Goal: Find specific page/section: Find specific page/section

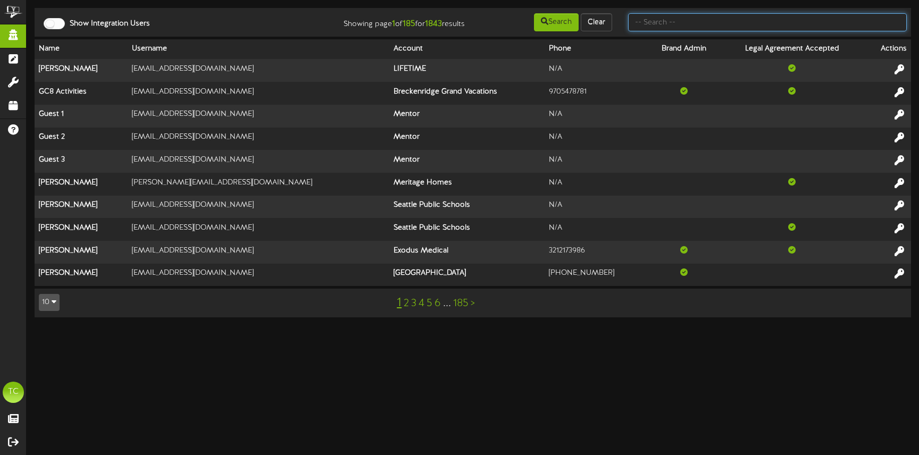
click at [683, 20] on input "text" at bounding box center [767, 22] width 279 height 18
type input "Picklr"
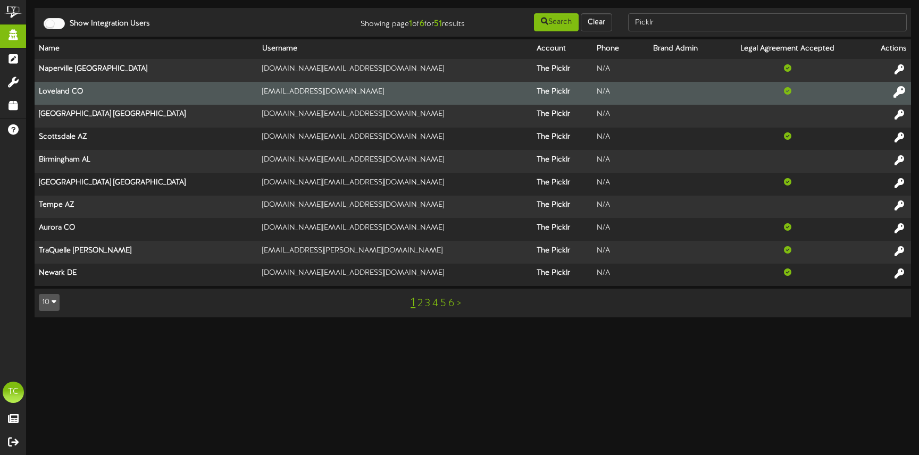
click at [896, 91] on icon at bounding box center [900, 92] width 12 height 12
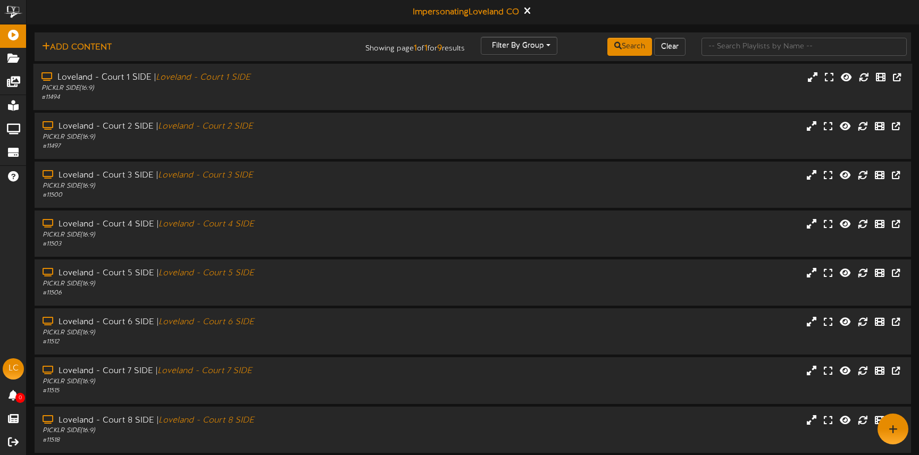
click at [259, 95] on div "# 11494" at bounding box center [216, 97] width 351 height 9
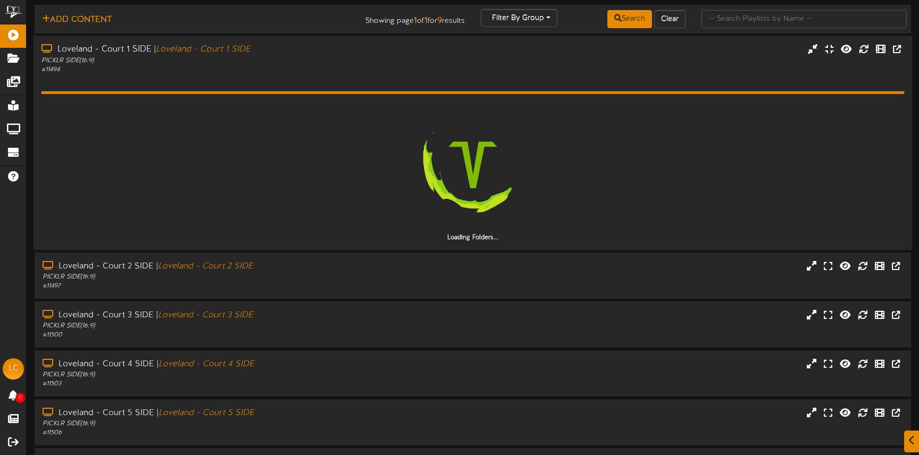
scroll to position [32, 0]
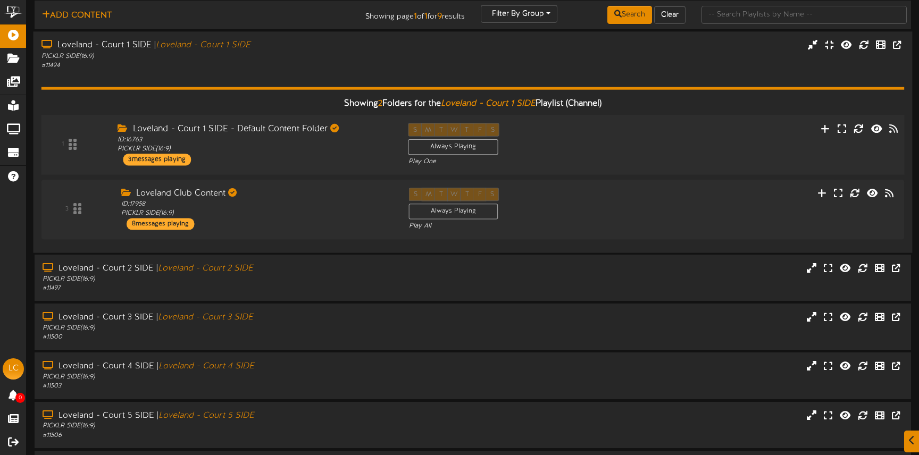
click at [224, 149] on div "ID: 16763 PICKLR SIDE ( 16:9 )" at bounding box center [255, 144] width 275 height 19
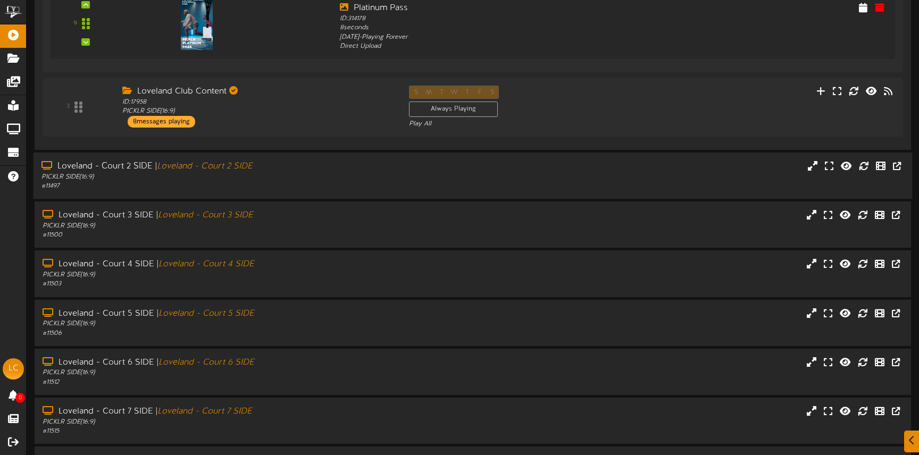
scroll to position [414, 0]
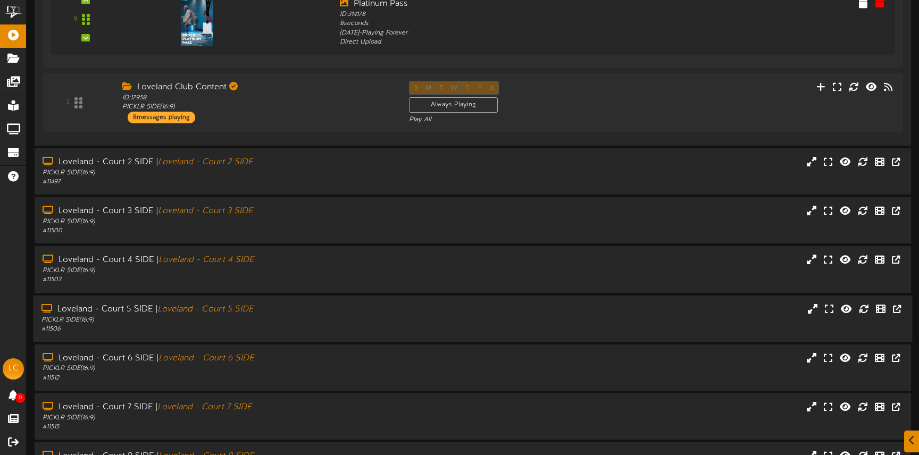
click at [290, 310] on div "Loveland - Court 5 SIDE | Loveland - Court 5 SIDE" at bounding box center [216, 309] width 351 height 12
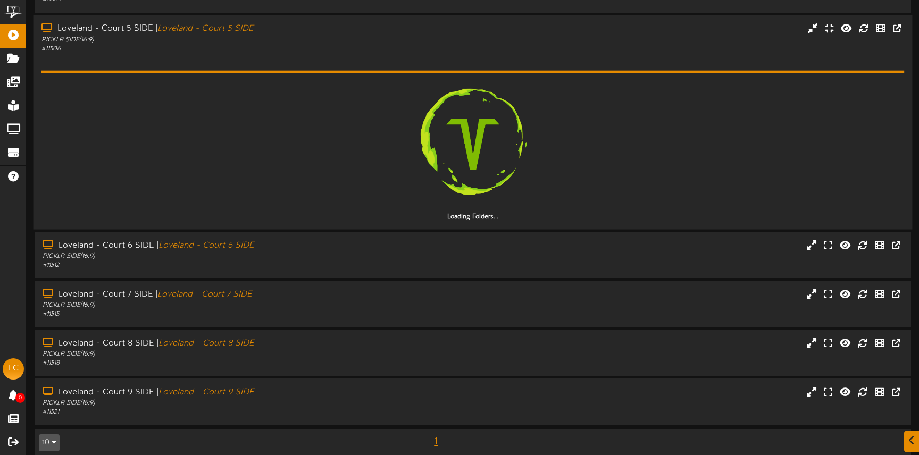
scroll to position [707, 0]
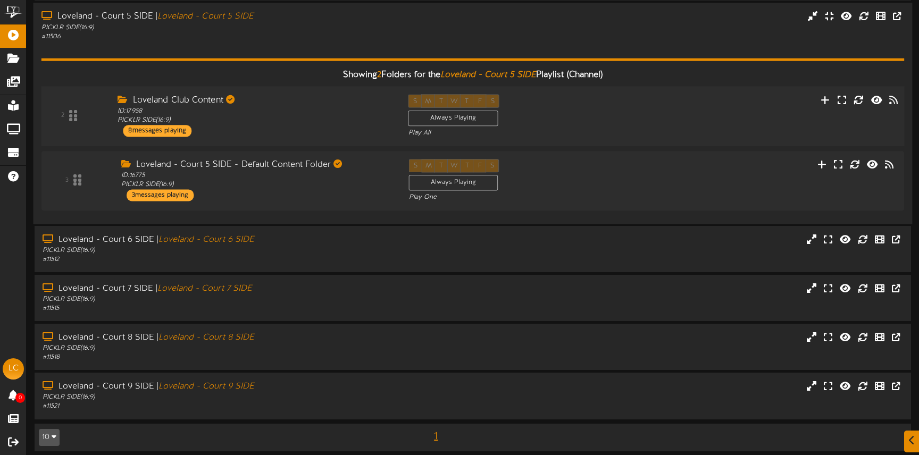
click at [228, 130] on div "Loveland Club Content ID: 17958 PICKLR SIDE ( 16:9 ) 8 messages playing" at bounding box center [255, 115] width 290 height 43
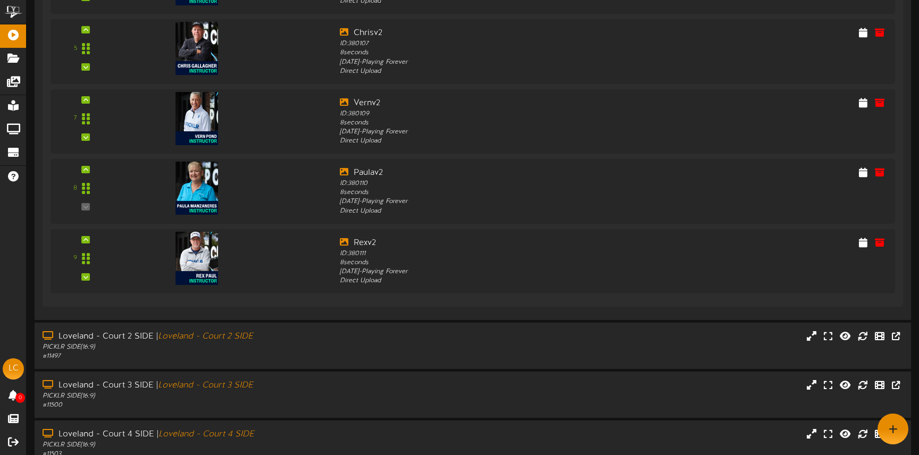
scroll to position [752, 0]
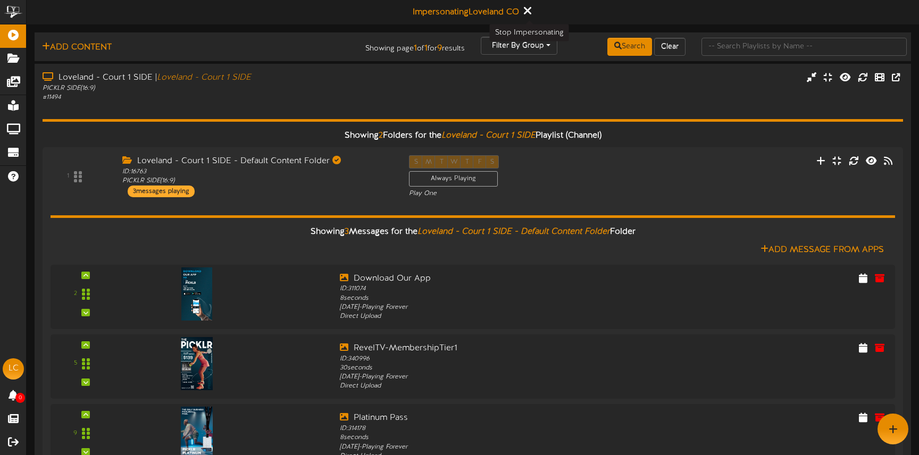
click at [530, 14] on icon at bounding box center [527, 11] width 7 height 12
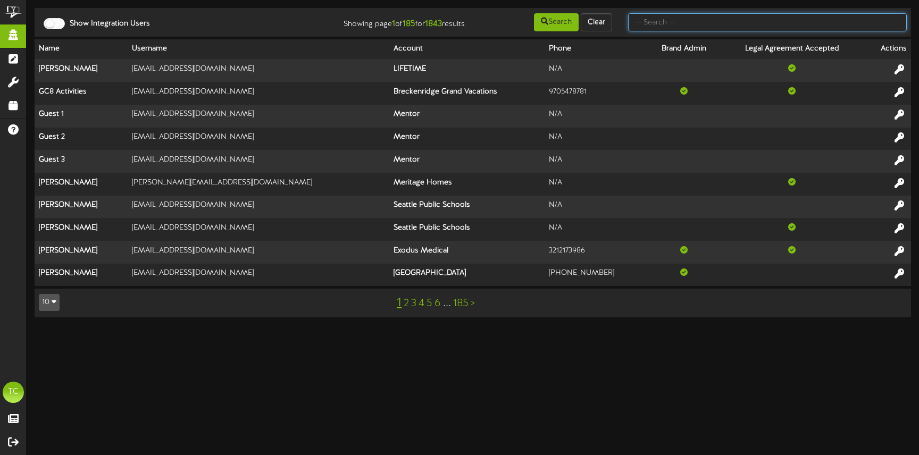
click at [761, 25] on input "text" at bounding box center [767, 22] width 279 height 18
type input "Deseret"
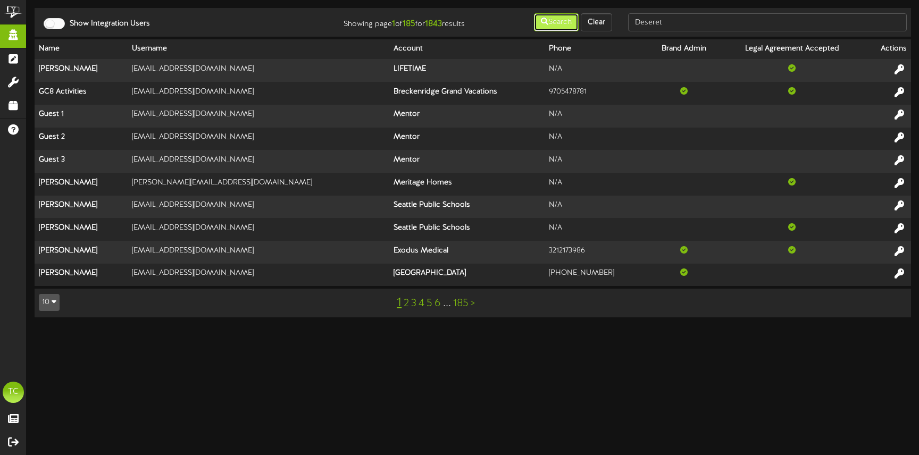
click at [554, 23] on button "Search" at bounding box center [556, 22] width 45 height 18
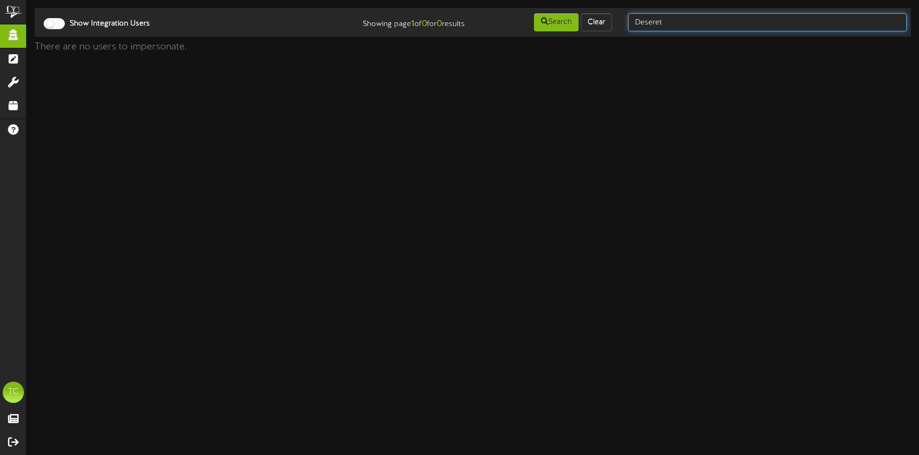
click at [664, 21] on input "Deseret" at bounding box center [767, 22] width 279 height 18
type input "Desert"
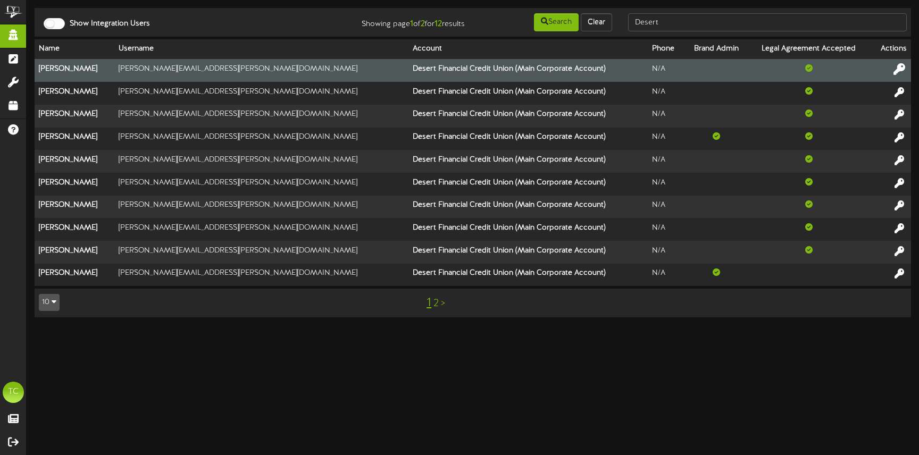
click at [899, 72] on icon at bounding box center [900, 69] width 12 height 12
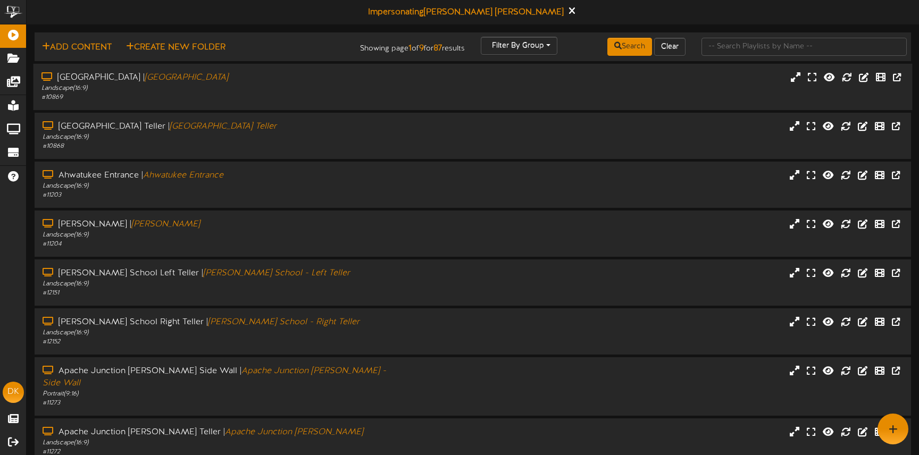
click at [486, 95] on div "[GEOGRAPHIC_DATA] | [GEOGRAPHIC_DATA] Landscape ( 16:9 ) # 10869" at bounding box center [473, 87] width 879 height 30
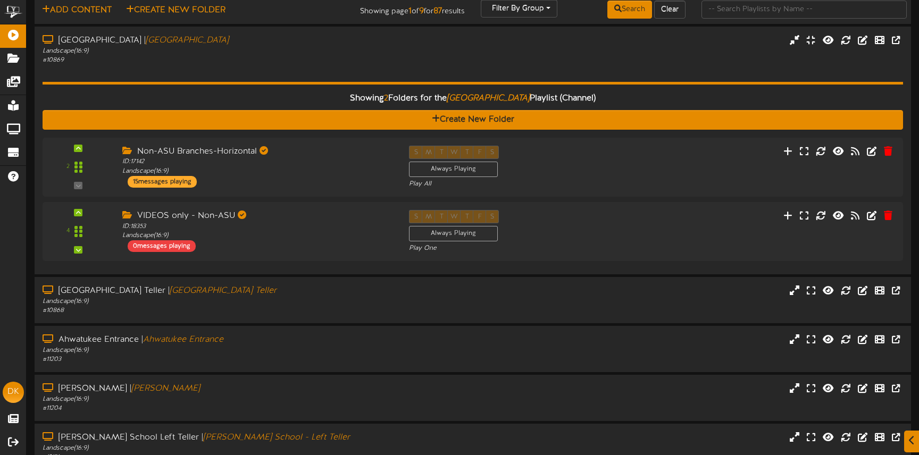
scroll to position [45, 0]
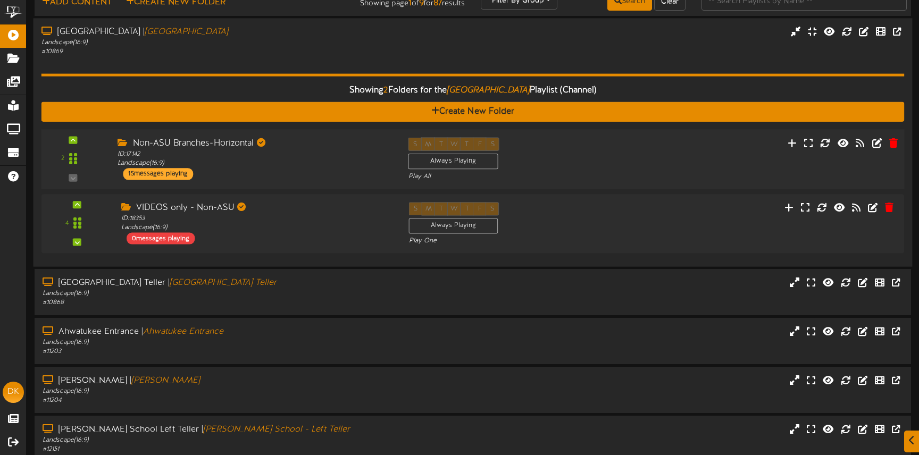
click at [297, 170] on div "Non-ASU Branches-Horizontal ID: 17142 Landscape ( 16:9 ) 15 messages playing" at bounding box center [255, 158] width 290 height 43
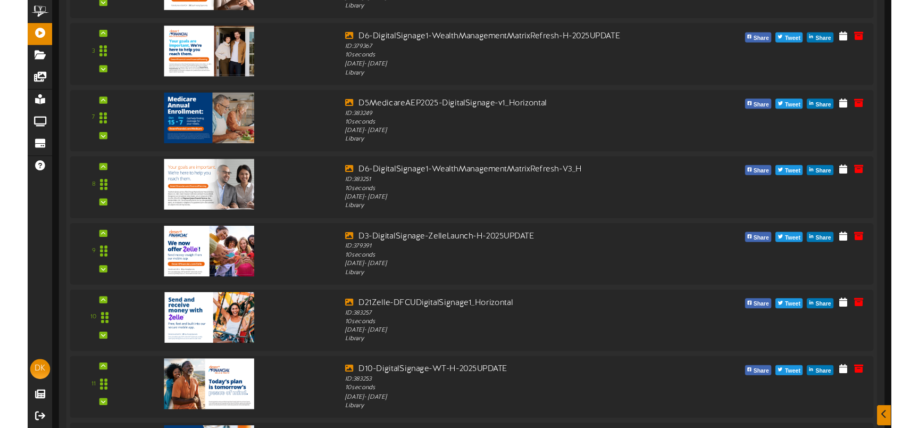
scroll to position [337, 0]
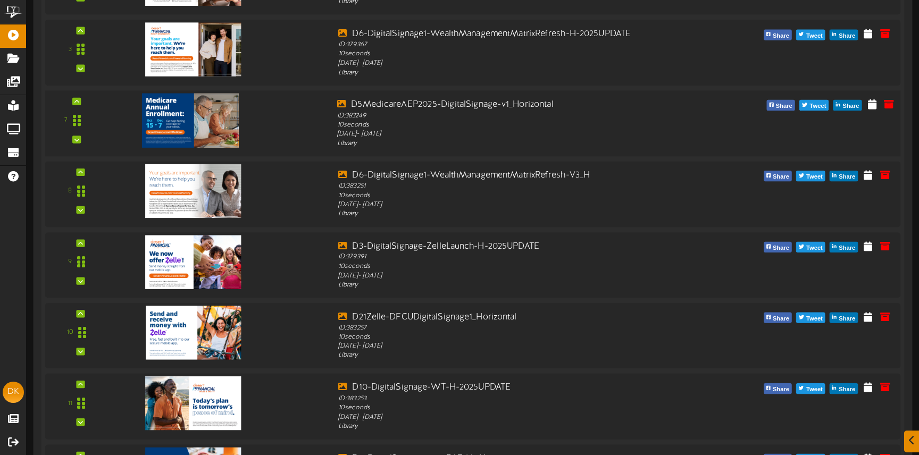
click at [204, 130] on img at bounding box center [190, 120] width 97 height 54
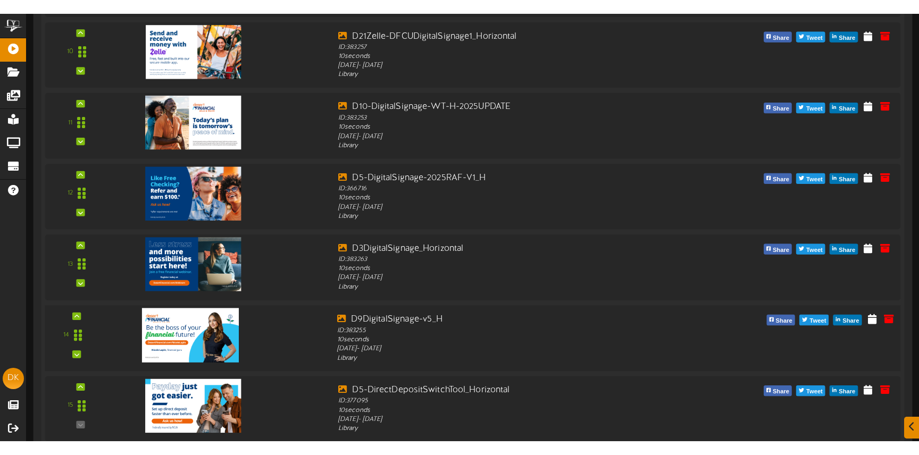
scroll to position [633, 0]
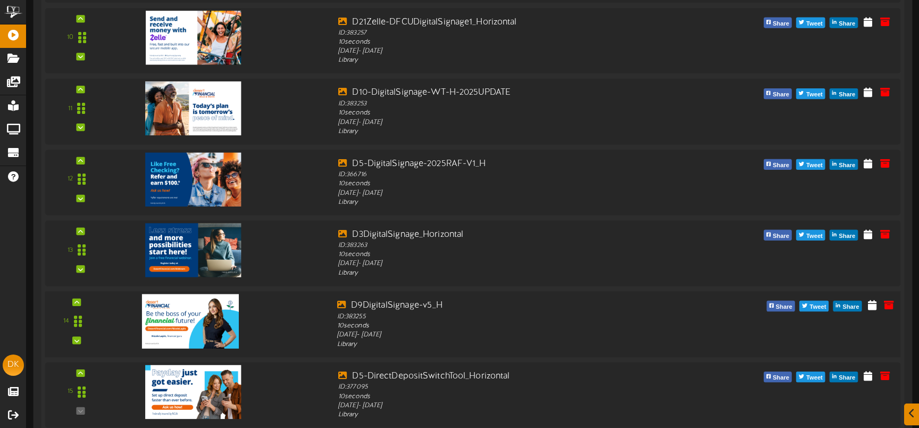
click at [198, 321] on img at bounding box center [190, 321] width 97 height 54
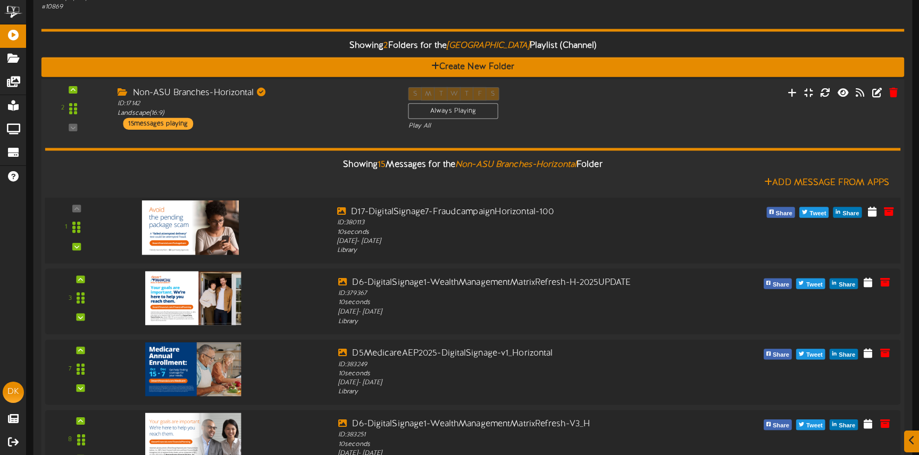
scroll to position [89, 0]
click at [197, 237] on img at bounding box center [190, 227] width 97 height 54
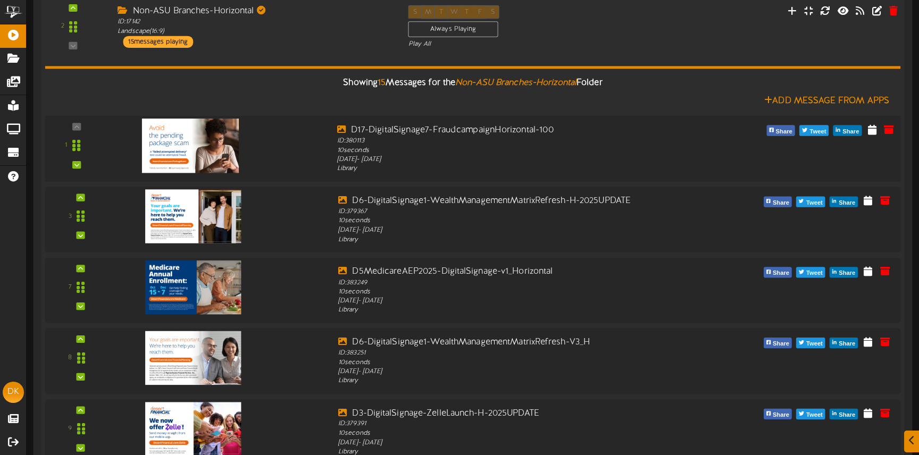
scroll to position [201, 0]
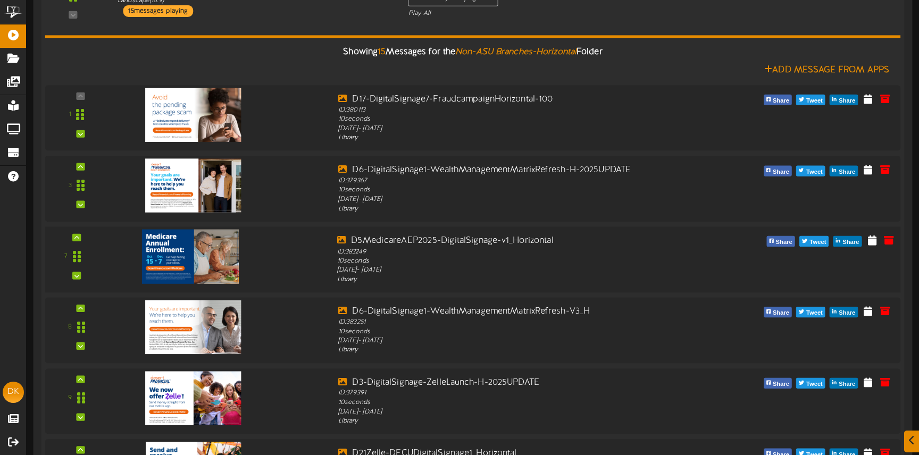
click at [210, 253] on img at bounding box center [190, 256] width 97 height 54
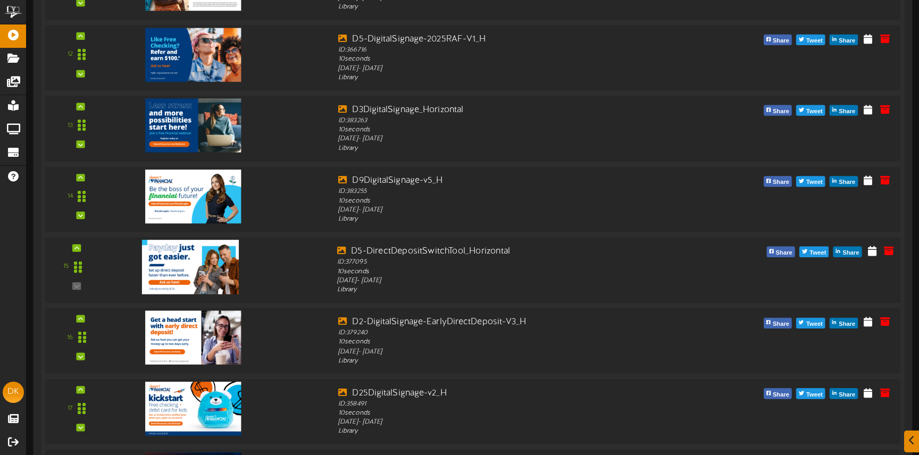
scroll to position [758, 0]
click at [198, 273] on img at bounding box center [190, 266] width 97 height 54
